Goal: Information Seeking & Learning: Check status

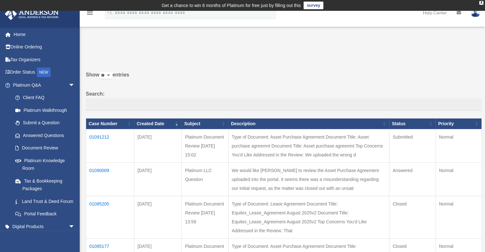
scroll to position [64, 0]
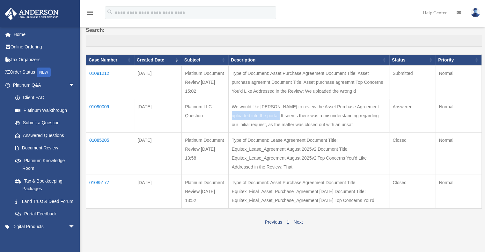
drag, startPoint x: 304, startPoint y: 104, endPoint x: 356, endPoint y: 110, distance: 52.0
click at [354, 105] on td "We would like [PERSON_NAME] to review the Asset Purchase Agreement uploaded int…" at bounding box center [308, 115] width 161 height 33
click at [352, 115] on td "We would like [PERSON_NAME] to review the Asset Purchase Agreement uploaded int…" at bounding box center [308, 115] width 161 height 33
drag, startPoint x: 270, startPoint y: 73, endPoint x: 335, endPoint y: 74, distance: 65.0
click at [333, 73] on td "Type of Document: Asset Purchase Agreement Document Title: Asset purchase agree…" at bounding box center [308, 81] width 161 height 33
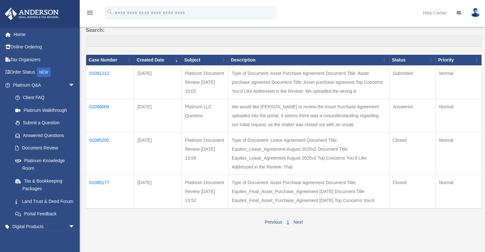
drag, startPoint x: 344, startPoint y: 75, endPoint x: 337, endPoint y: 76, distance: 6.7
click at [344, 75] on td "Type of Document: Asset Purchase Agreement Document Title: Asset purchase agree…" at bounding box center [308, 81] width 161 height 33
click at [101, 73] on td "01091212" at bounding box center [110, 81] width 48 height 33
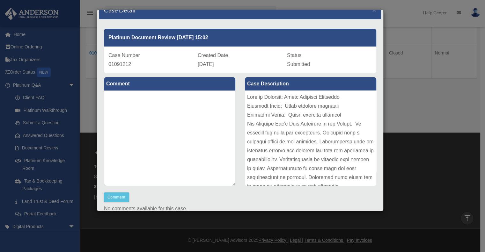
scroll to position [0, 0]
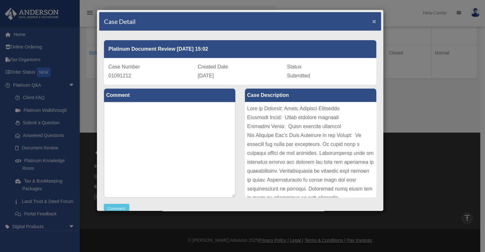
click at [372, 21] on span "×" at bounding box center [374, 21] width 4 height 7
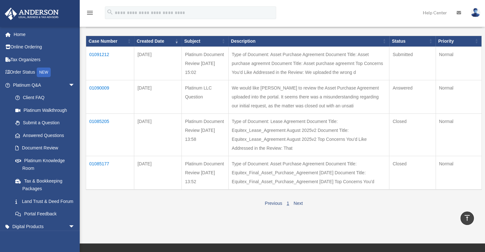
scroll to position [74, 0]
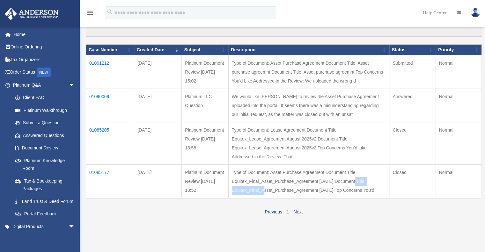
drag, startPoint x: 301, startPoint y: 181, endPoint x: 337, endPoint y: 181, distance: 35.7
click at [335, 181] on td "Type of Document: Asset Purchase Agreement Document Title: Equitex_Final_Asset_…" at bounding box center [308, 182] width 161 height 34
click at [343, 181] on td "Type of Document: Asset Purchase Agreement Document Title: Equitex_Final_Asset_…" at bounding box center [308, 182] width 161 height 34
click at [101, 95] on td "01090009" at bounding box center [110, 105] width 48 height 33
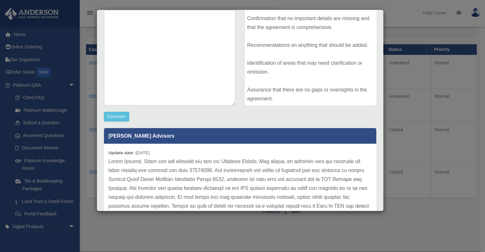
scroll to position [128, 0]
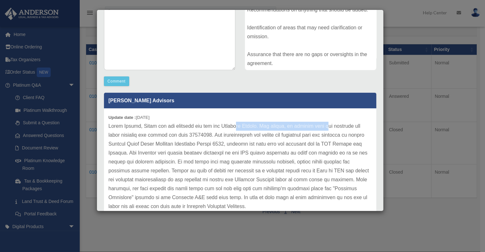
drag, startPoint x: 313, startPoint y: 124, endPoint x: 330, endPoint y: 125, distance: 16.9
click at [330, 125] on p at bounding box center [239, 166] width 263 height 89
drag, startPoint x: 314, startPoint y: 141, endPoint x: 261, endPoint y: 145, distance: 52.7
click at [313, 142] on p at bounding box center [239, 166] width 263 height 89
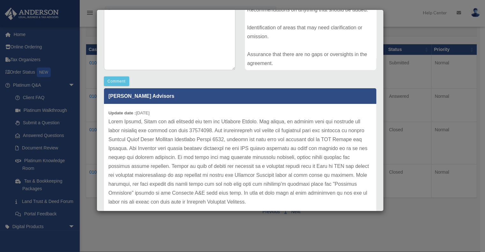
scroll to position [9, 0]
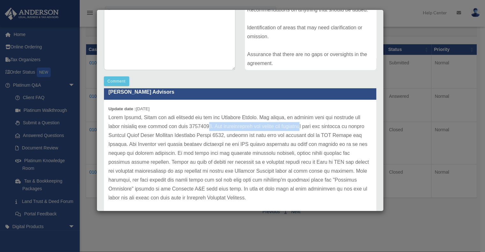
drag, startPoint x: 268, startPoint y: 125, endPoint x: 309, endPoint y: 127, distance: 41.2
click at [308, 126] on p at bounding box center [239, 157] width 263 height 89
click at [80, 66] on div "Case Detail × Platinum LLC Question Case Number 01090009 Created Date [DATE] St…" at bounding box center [242, 126] width 485 height 252
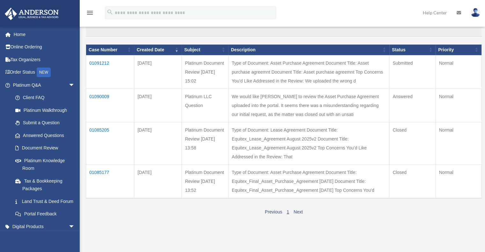
click at [98, 127] on td "01085205" at bounding box center [110, 143] width 48 height 42
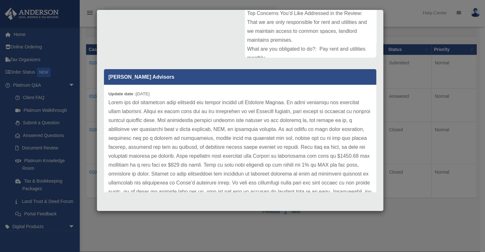
scroll to position [32, 0]
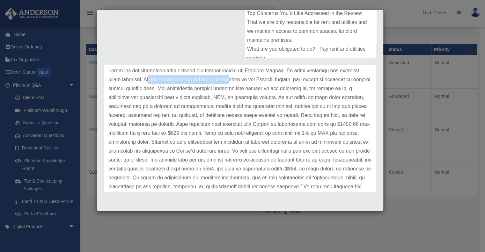
drag, startPoint x: 179, startPoint y: 78, endPoint x: 261, endPoint y: 79, distance: 82.3
click at [261, 79] on p at bounding box center [239, 133] width 263 height 134
click at [275, 84] on p at bounding box center [239, 133] width 263 height 134
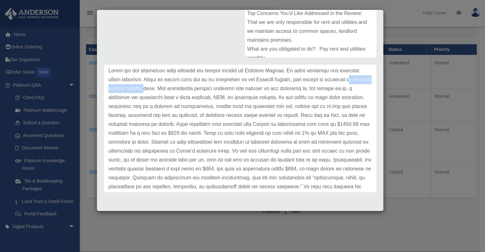
drag, startPoint x: 140, startPoint y: 89, endPoint x: 205, endPoint y: 93, distance: 65.2
click at [202, 93] on p at bounding box center [239, 133] width 263 height 134
click at [213, 94] on p at bounding box center [239, 133] width 263 height 134
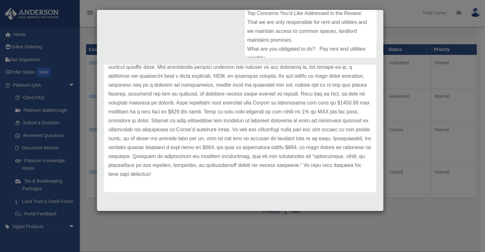
scroll to position [21, 0]
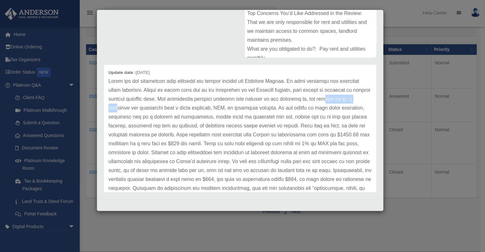
drag, startPoint x: 146, startPoint y: 110, endPoint x: 164, endPoint y: 110, distance: 17.5
click at [157, 110] on p at bounding box center [239, 144] width 263 height 134
click at [191, 111] on p at bounding box center [239, 144] width 263 height 134
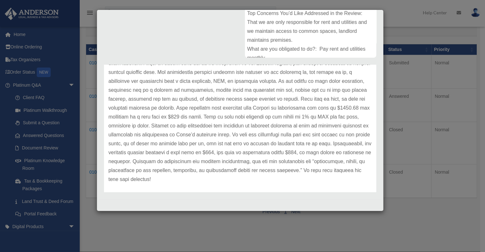
scroll to position [53, 0]
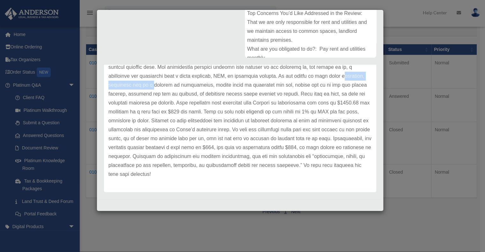
drag, startPoint x: 137, startPoint y: 87, endPoint x: 235, endPoint y: 87, distance: 98.2
click at [224, 87] on p at bounding box center [239, 112] width 263 height 134
click at [235, 87] on p at bounding box center [239, 112] width 263 height 134
drag, startPoint x: 278, startPoint y: 85, endPoint x: 324, endPoint y: 87, distance: 46.6
click at [324, 87] on p at bounding box center [239, 112] width 263 height 134
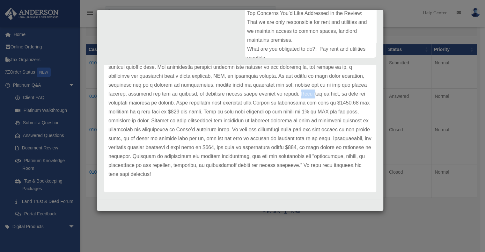
drag, startPoint x: 344, startPoint y: 94, endPoint x: 320, endPoint y: 96, distance: 24.0
click at [327, 96] on p at bounding box center [239, 112] width 263 height 134
click at [159, 99] on p at bounding box center [239, 112] width 263 height 134
drag, startPoint x: 188, startPoint y: 93, endPoint x: 266, endPoint y: 96, distance: 77.9
click at [262, 95] on p at bounding box center [239, 112] width 263 height 134
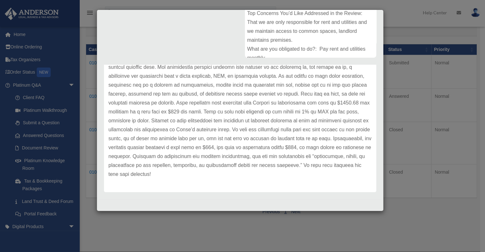
click at [270, 102] on p at bounding box center [239, 112] width 263 height 134
drag, startPoint x: 209, startPoint y: 121, endPoint x: 266, endPoint y: 123, distance: 56.8
click at [263, 123] on p at bounding box center [239, 112] width 263 height 134
click at [278, 123] on p at bounding box center [239, 112] width 263 height 134
drag, startPoint x: 169, startPoint y: 131, endPoint x: 251, endPoint y: 131, distance: 81.9
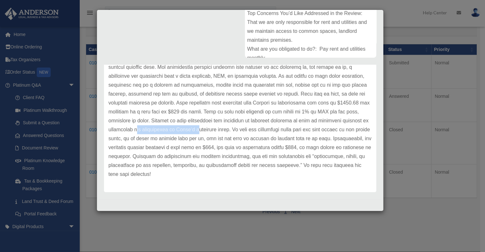
click at [244, 131] on p at bounding box center [239, 112] width 263 height 134
click at [274, 131] on p at bounding box center [239, 112] width 263 height 134
click at [305, 133] on p at bounding box center [239, 112] width 263 height 134
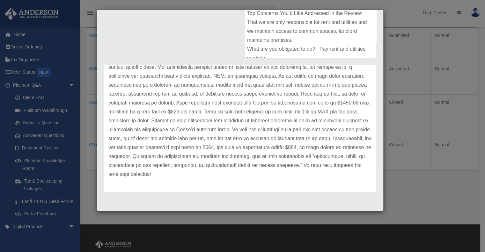
scroll to position [106, 0]
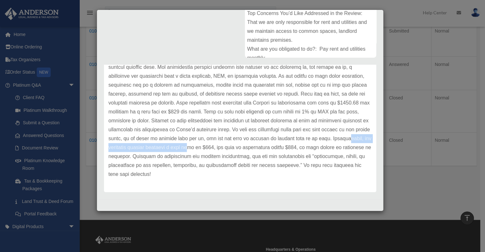
drag, startPoint x: 139, startPoint y: 147, endPoint x: 232, endPoint y: 147, distance: 93.7
click at [232, 147] on p at bounding box center [239, 112] width 263 height 134
click at [256, 159] on p at bounding box center [239, 112] width 263 height 134
drag, startPoint x: 177, startPoint y: 149, endPoint x: 223, endPoint y: 149, distance: 45.9
click at [220, 149] on p at bounding box center [239, 112] width 263 height 134
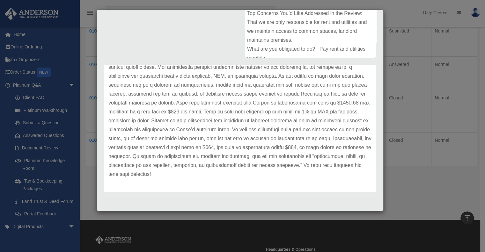
click at [235, 149] on p at bounding box center [239, 112] width 263 height 134
drag, startPoint x: 179, startPoint y: 157, endPoint x: 240, endPoint y: 158, distance: 60.9
click at [238, 158] on p at bounding box center [239, 112] width 263 height 134
click at [247, 158] on p at bounding box center [239, 112] width 263 height 134
drag, startPoint x: 273, startPoint y: 158, endPoint x: 296, endPoint y: 158, distance: 23.3
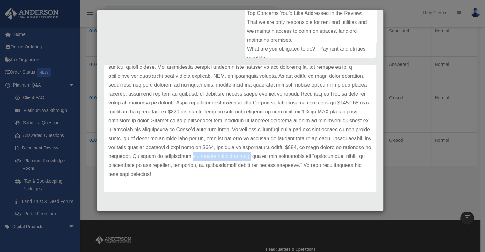
click at [295, 158] on p at bounding box center [239, 112] width 263 height 134
click at [302, 158] on p at bounding box center [239, 112] width 263 height 134
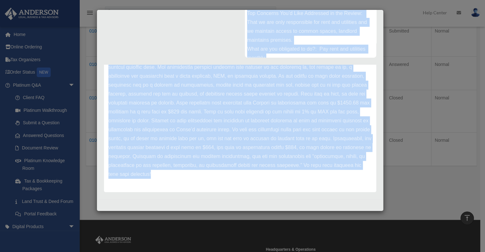
scroll to position [0, 0]
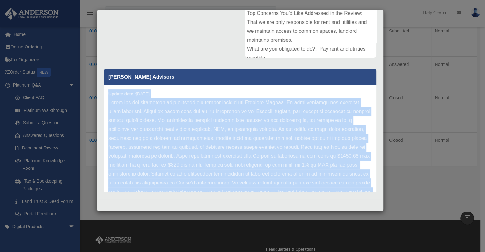
drag, startPoint x: 232, startPoint y: 176, endPoint x: 107, endPoint y: 93, distance: 150.2
click at [107, 93] on div "Update date : [DATE]" at bounding box center [240, 165] width 272 height 161
copy div "Update date : [DATE] Thank you for submitting your document for review through …"
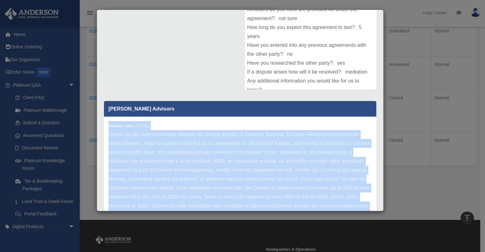
scroll to position [150, 0]
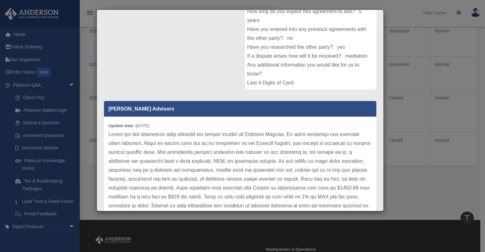
click at [180, 66] on div "Comment Comments have been closed on this question, please start a new question…" at bounding box center [240, 102] width 282 height 250
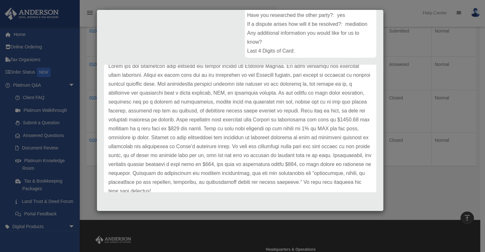
scroll to position [53, 0]
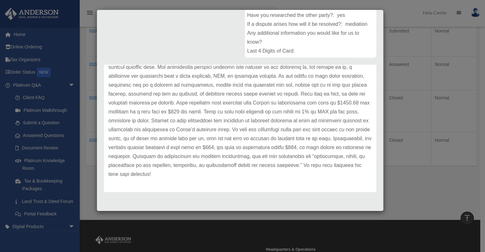
click at [472, 140] on div "Case Detail × Platinum Document Review [DATE] 13:58 Case Number 01085205 Create…" at bounding box center [242, 126] width 485 height 252
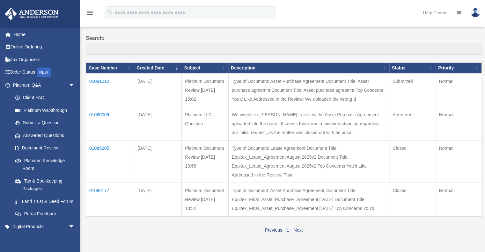
scroll to position [96, 0]
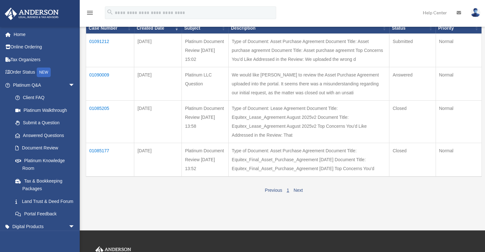
click at [102, 42] on td "01091212" at bounding box center [110, 49] width 48 height 33
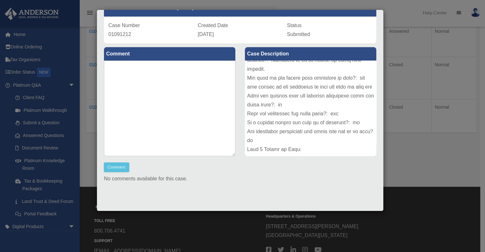
scroll to position [159, 0]
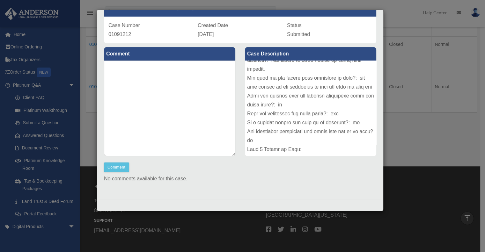
click at [417, 179] on div "Case Detail × Platinum Document Review [DATE] 15:02 Case Number 01091212 Create…" at bounding box center [242, 126] width 485 height 252
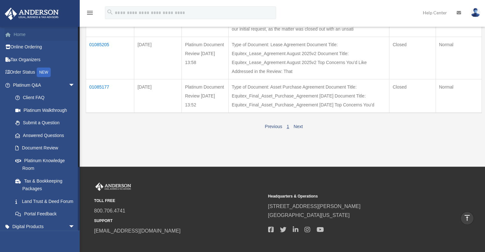
click at [27, 35] on link "Home" at bounding box center [44, 34] width 80 height 13
